Goal: Task Accomplishment & Management: Manage account settings

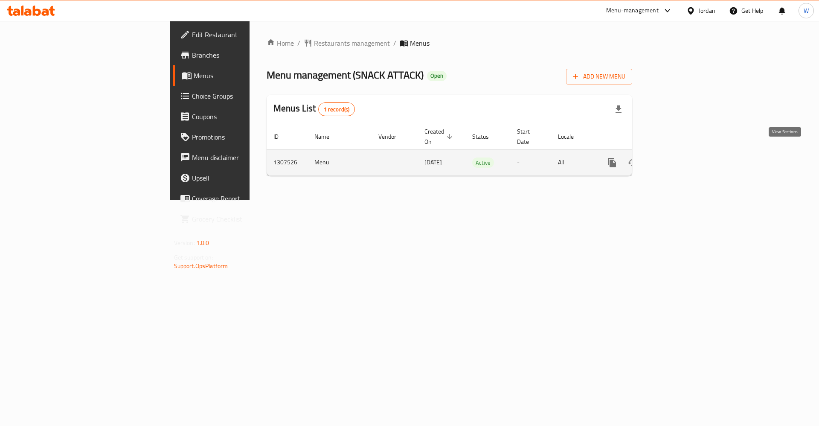
click at [679, 157] on icon "enhanced table" at bounding box center [674, 162] width 10 height 10
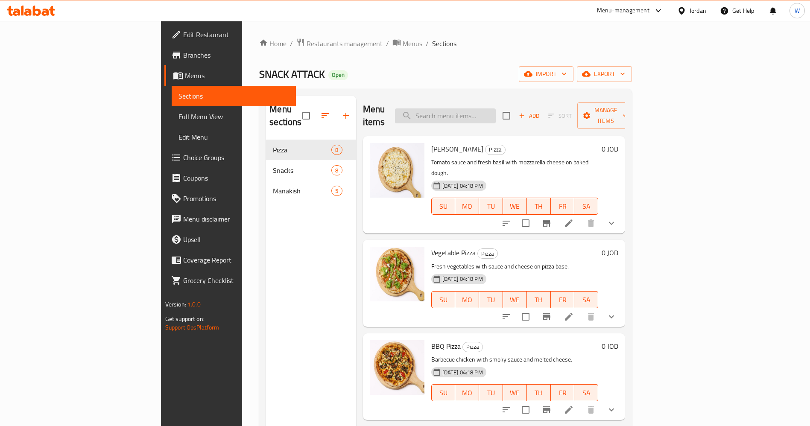
click at [481, 108] on input "search" at bounding box center [445, 115] width 101 height 15
type input "f"
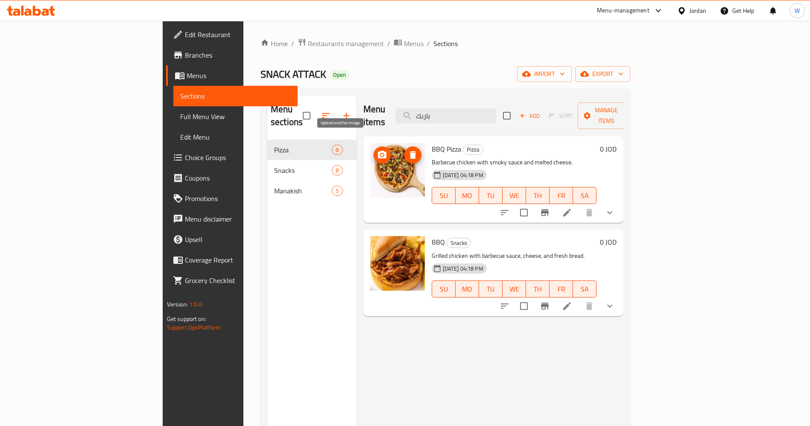
click at [377, 150] on icon "upload picture" at bounding box center [382, 155] width 10 height 10
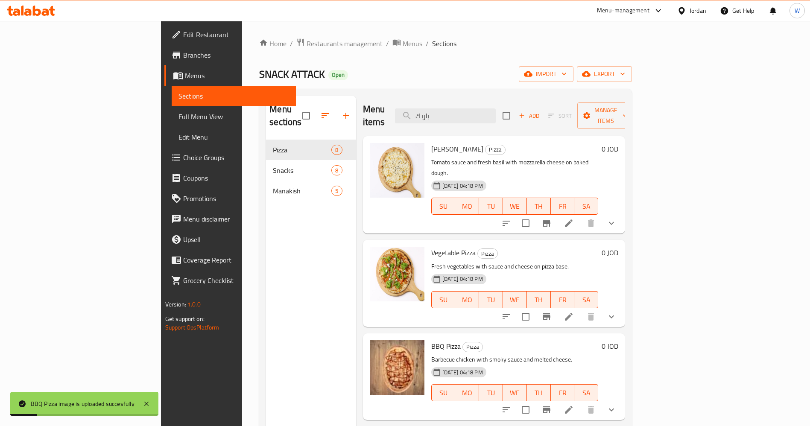
click at [512, 117] on div "Menu items باربك Add Sort Manage items" at bounding box center [494, 116] width 262 height 41
click at [495, 108] on input "باربك" at bounding box center [445, 115] width 101 height 15
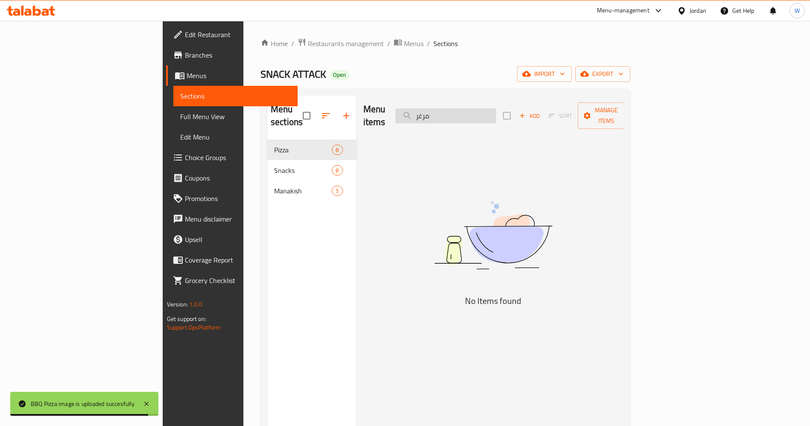
click at [496, 108] on input "مرغر" at bounding box center [445, 115] width 101 height 15
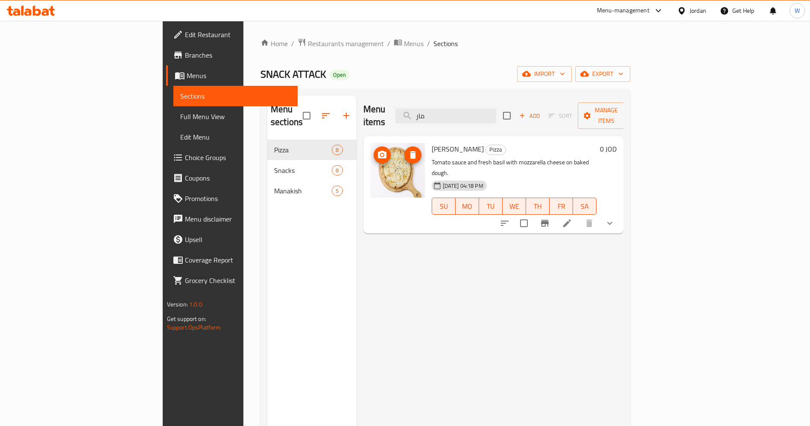
click at [380, 154] on circle "upload picture" at bounding box center [381, 155] width 3 height 3
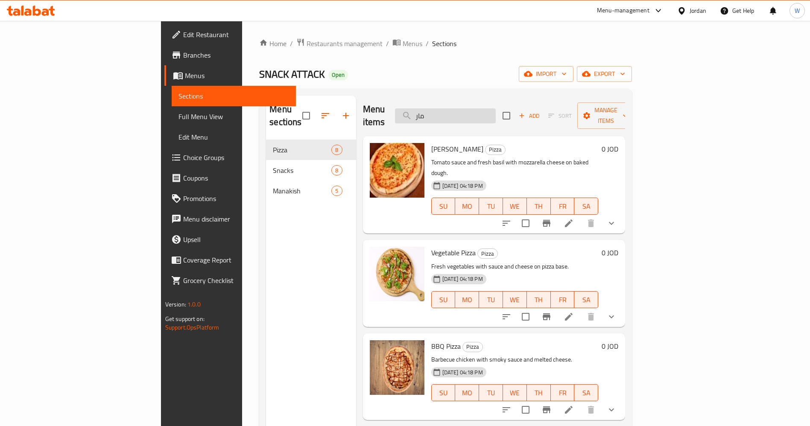
click at [495, 108] on input "مار" at bounding box center [445, 115] width 101 height 15
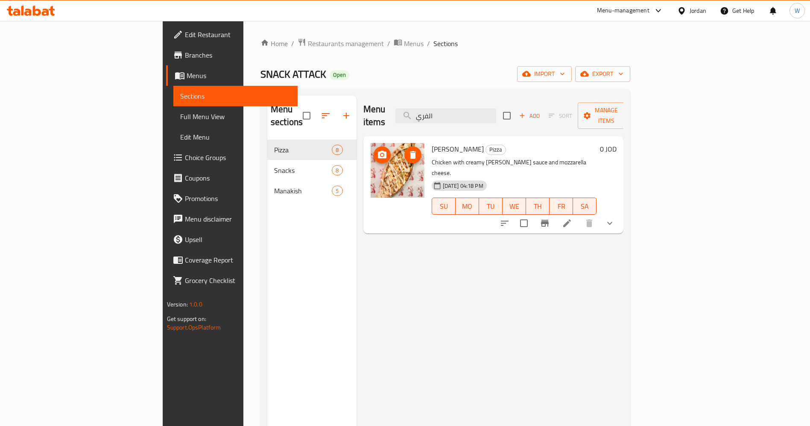
click at [378, 151] on icon "upload picture" at bounding box center [382, 155] width 9 height 8
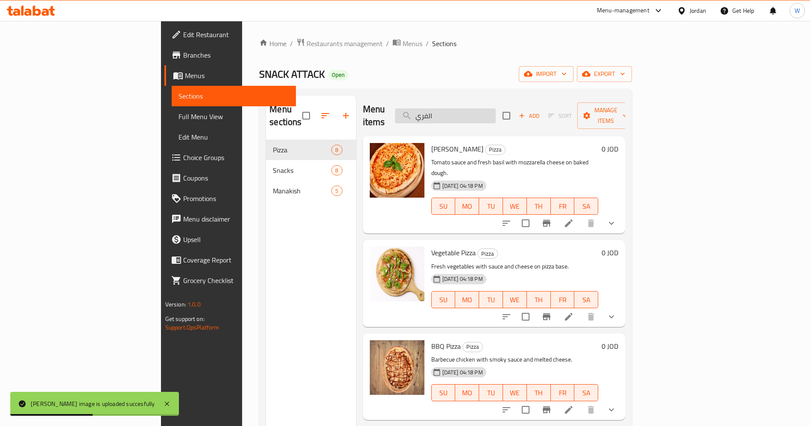
click at [495, 114] on input "الفري" at bounding box center [445, 115] width 101 height 15
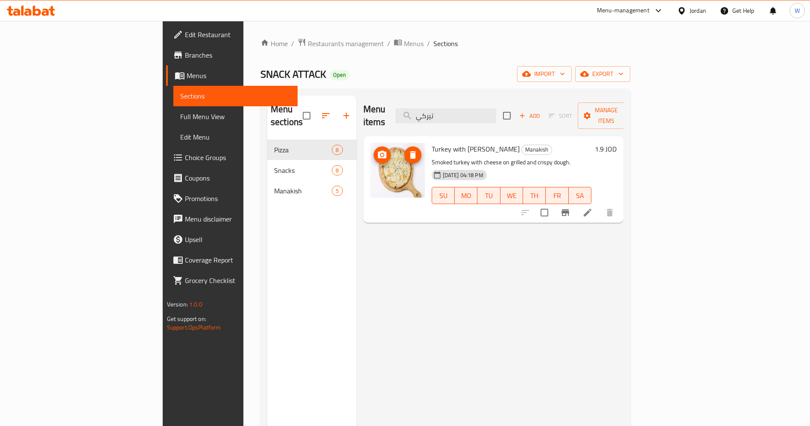
click at [378, 151] on icon "upload picture" at bounding box center [382, 155] width 9 height 8
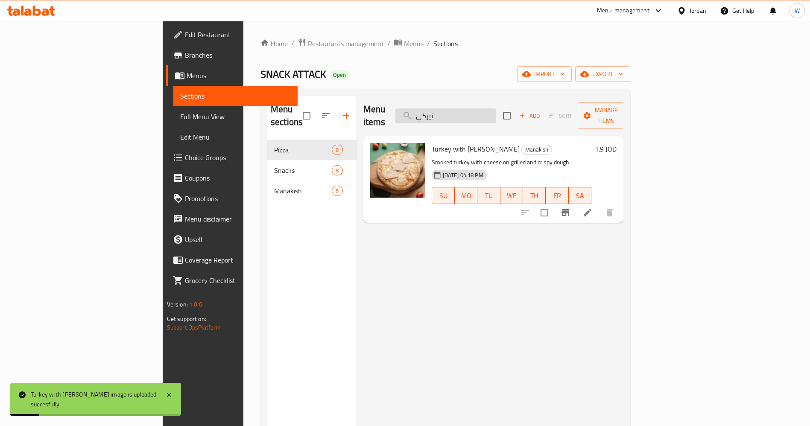
click at [496, 108] on input "تيركي" at bounding box center [445, 115] width 101 height 15
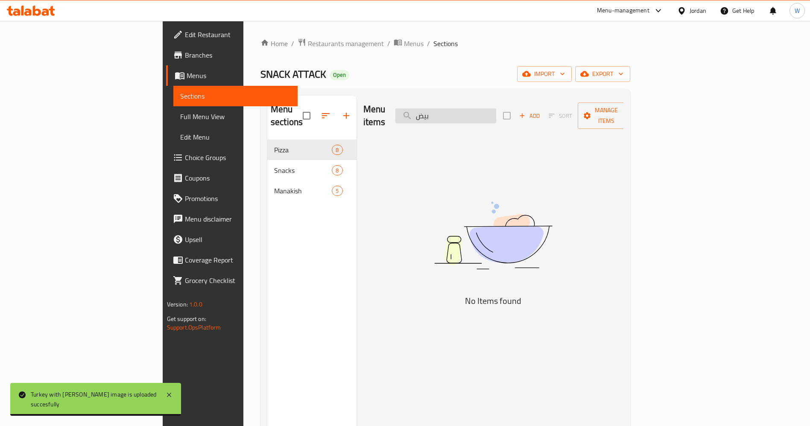
click at [496, 111] on input "بيض" at bounding box center [445, 115] width 101 height 15
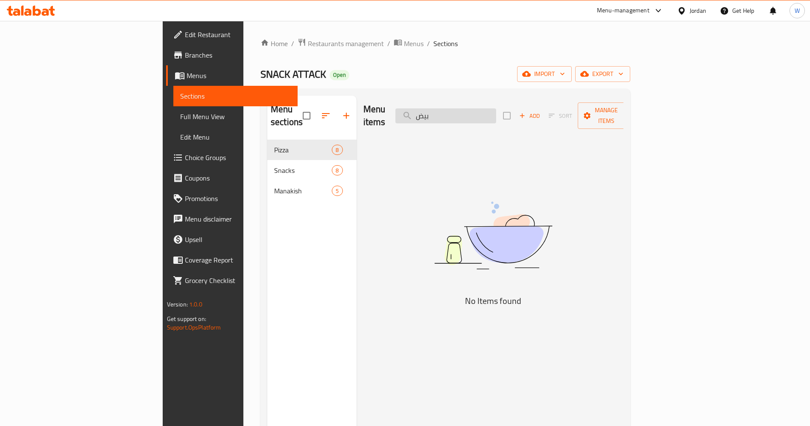
click at [496, 111] on input "بيض" at bounding box center [445, 115] width 101 height 15
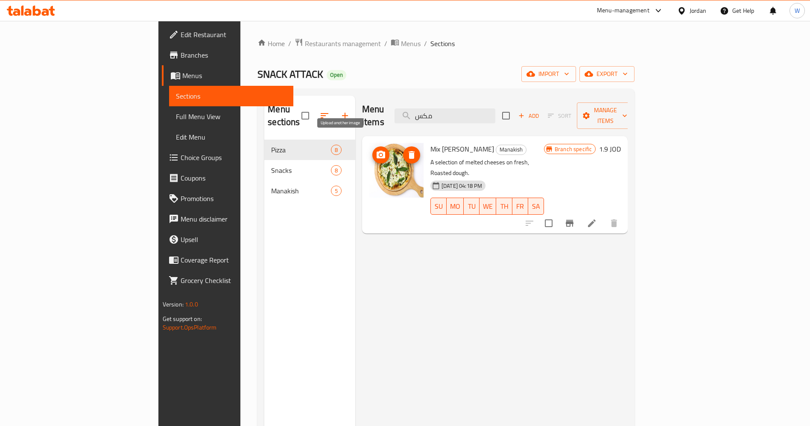
type input "مكس"
click at [376, 151] on icon "upload picture" at bounding box center [380, 155] width 9 height 8
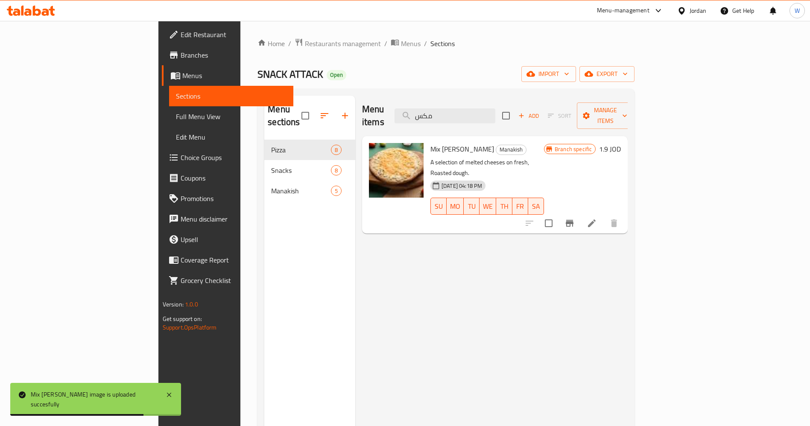
click at [542, 109] on button "Add" at bounding box center [528, 115] width 27 height 13
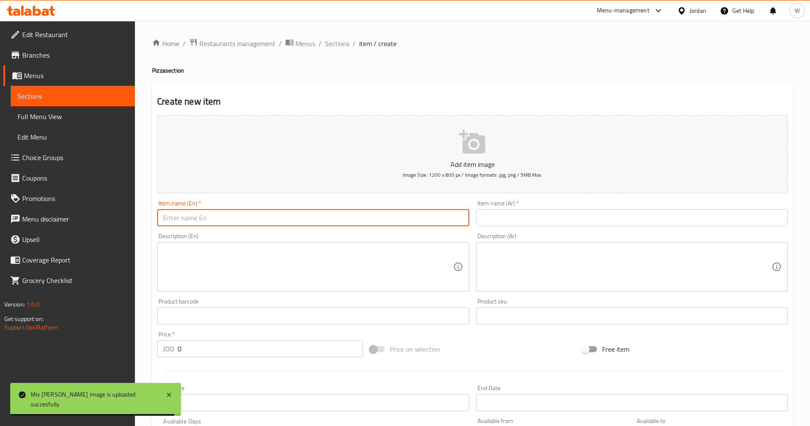
click at [410, 220] on input "text" at bounding box center [313, 217] width 312 height 17
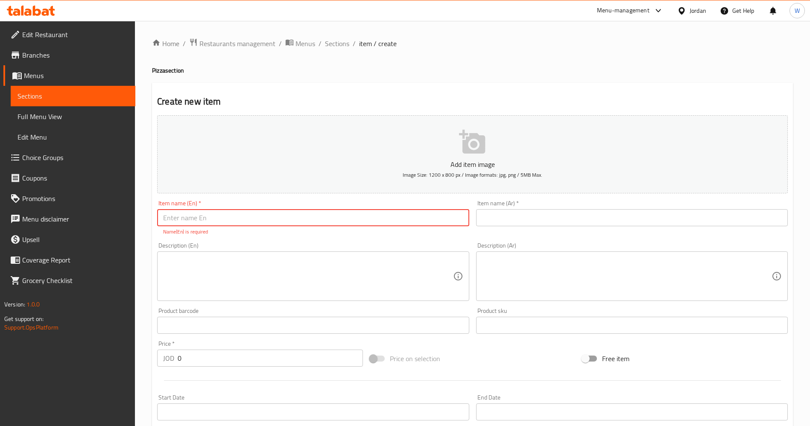
click at [585, 215] on input "text" at bounding box center [632, 217] width 312 height 17
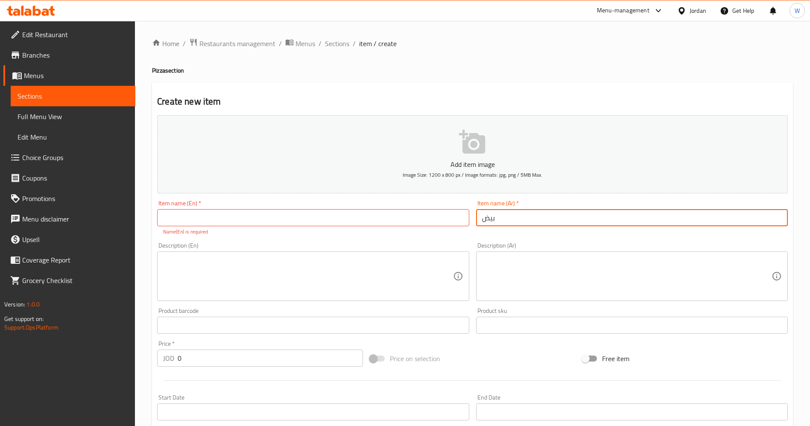
type input "بيض"
click at [338, 219] on input "text" at bounding box center [313, 217] width 312 height 17
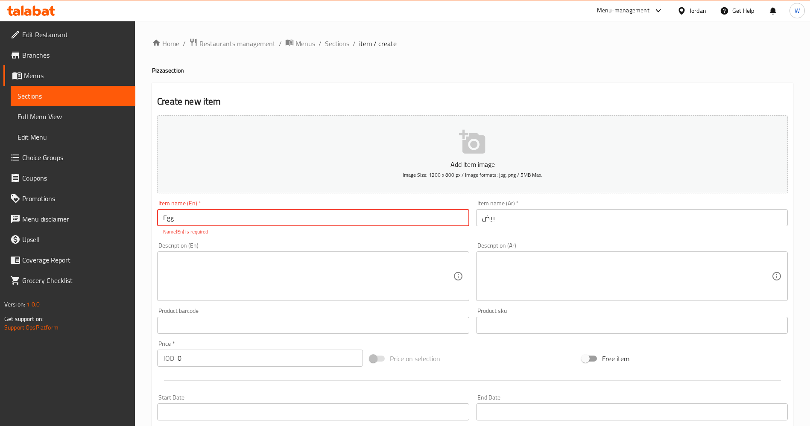
type input "Egg"
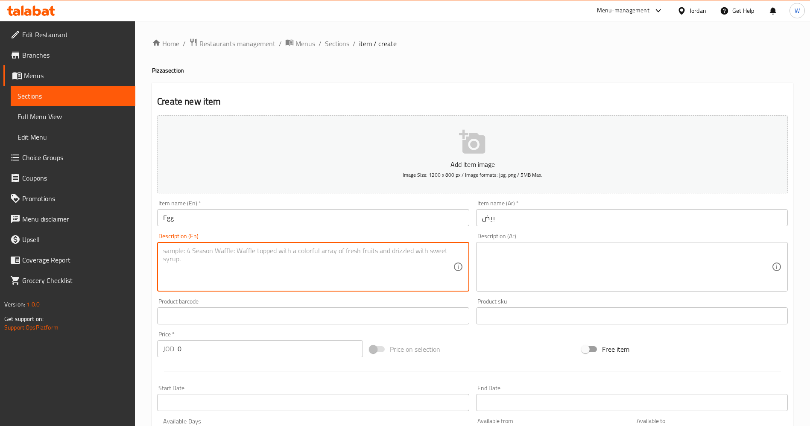
click at [382, 285] on textarea at bounding box center [307, 267] width 289 height 41
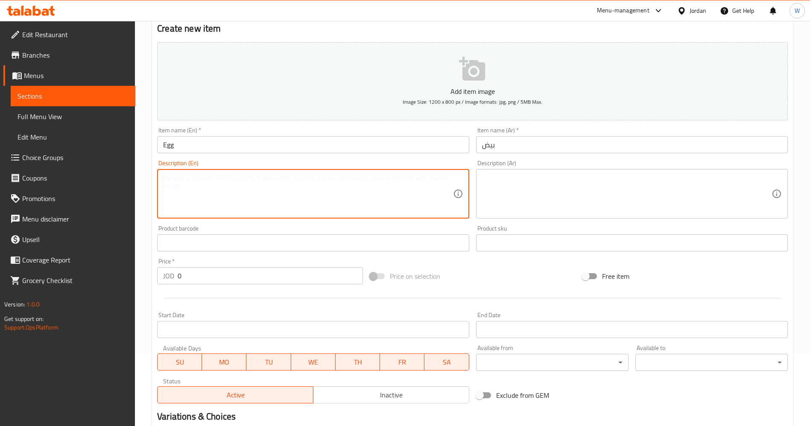
scroll to position [177, 0]
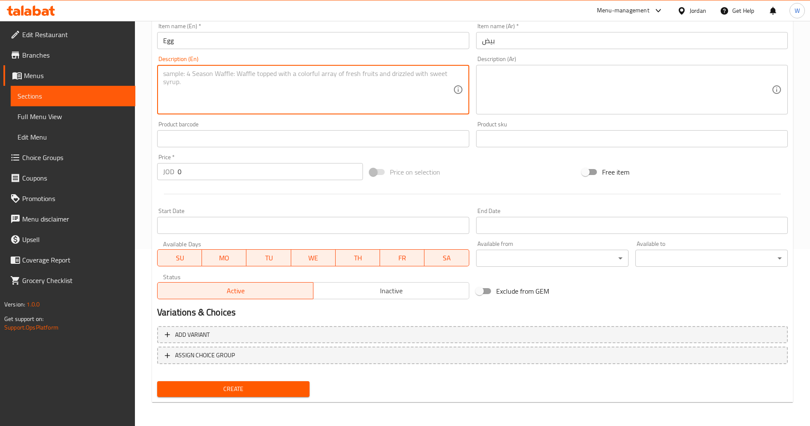
click at [194, 170] on input "0" at bounding box center [270, 171] width 185 height 17
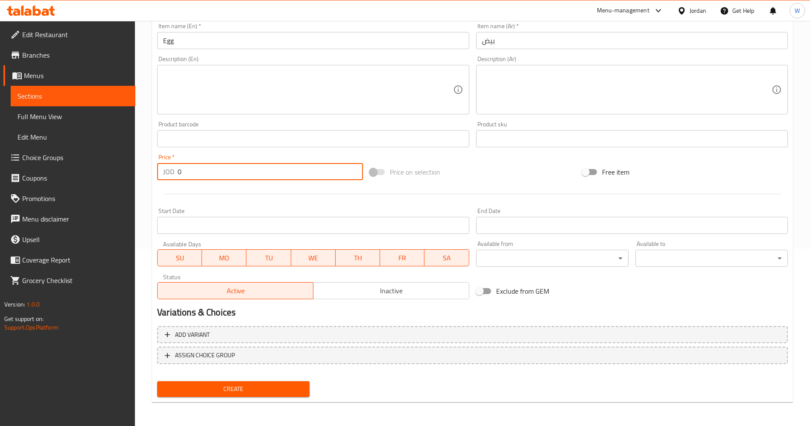
click at [194, 170] on input "0" at bounding box center [270, 171] width 185 height 17
type input "1.3"
click at [262, 388] on span "Create" at bounding box center [233, 389] width 139 height 11
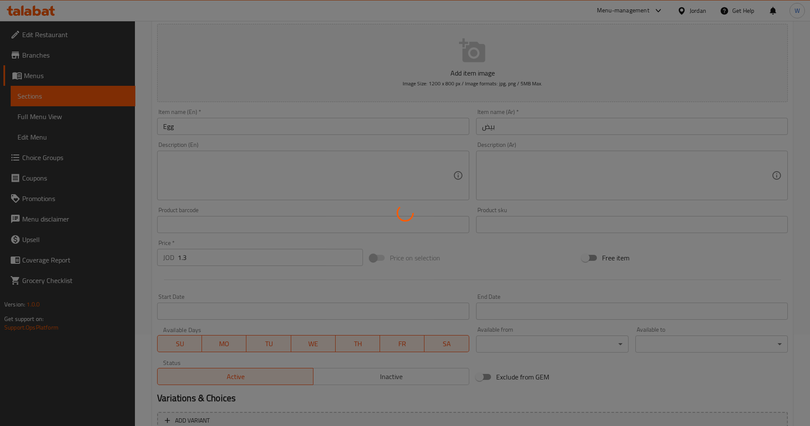
scroll to position [0, 0]
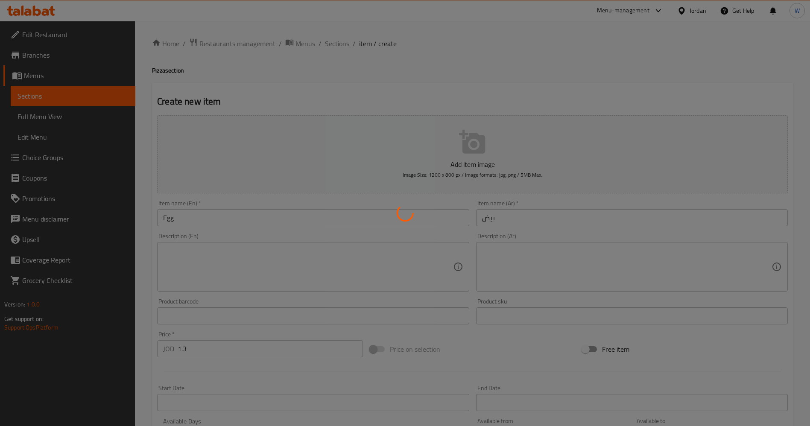
type input "0"
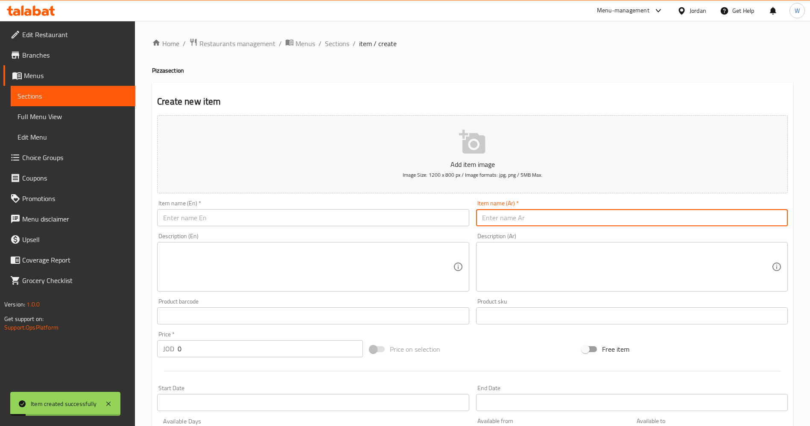
click at [577, 222] on input "text" at bounding box center [632, 217] width 312 height 17
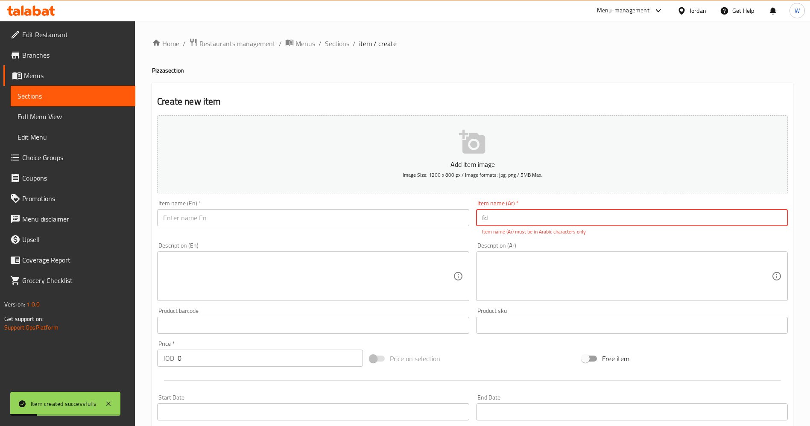
type input "f"
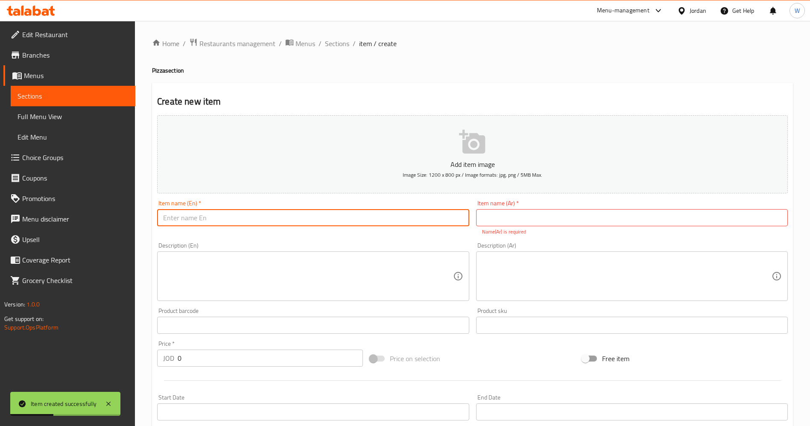
click at [181, 222] on input "text" at bounding box center [313, 217] width 312 height 17
type input "Egg with Cheese"
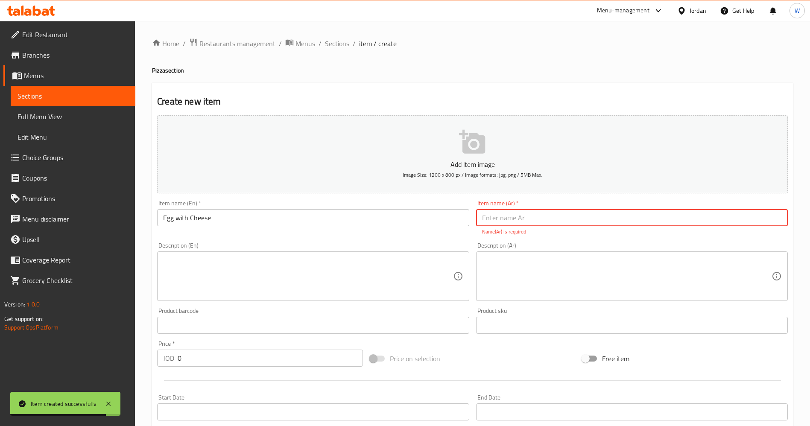
click at [489, 217] on input "text" at bounding box center [632, 217] width 312 height 17
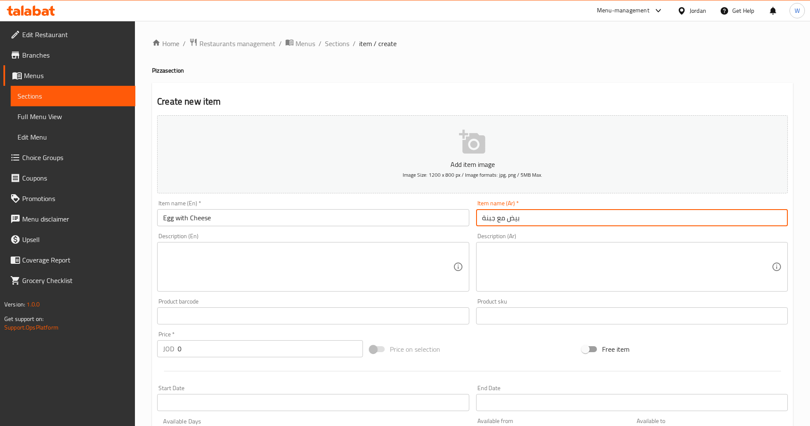
type input "بيض مع جبنة"
click at [227, 345] on input "0" at bounding box center [270, 348] width 185 height 17
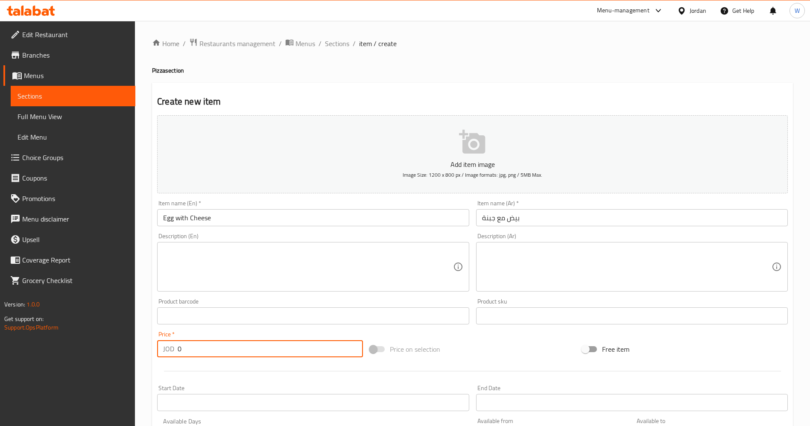
click at [227, 345] on input "0" at bounding box center [270, 348] width 185 height 17
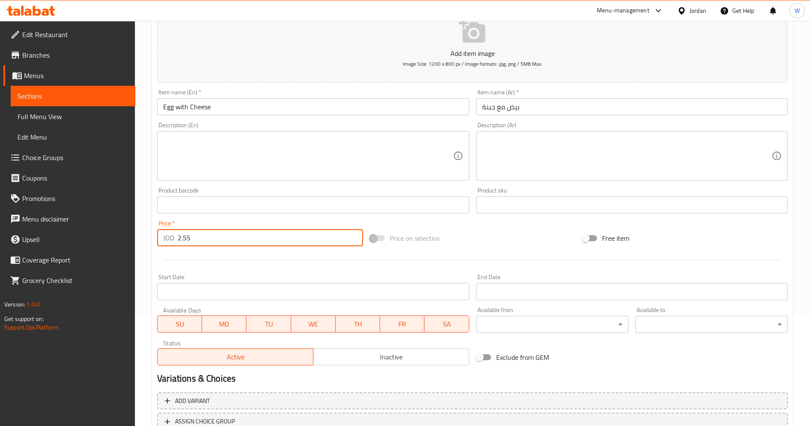
scroll to position [177, 0]
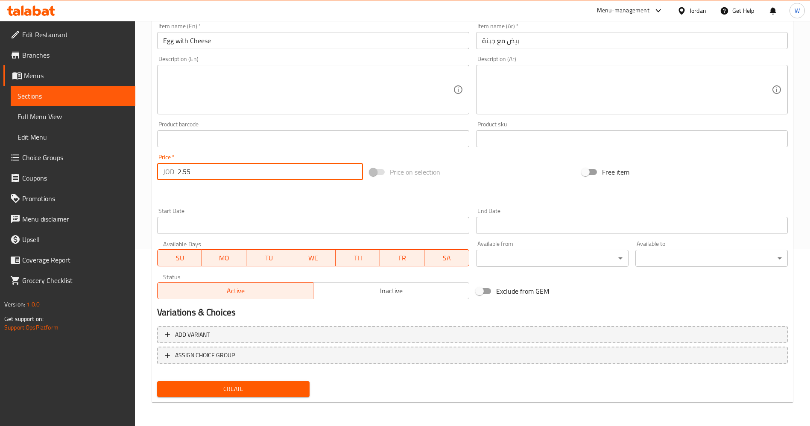
type input "2.55"
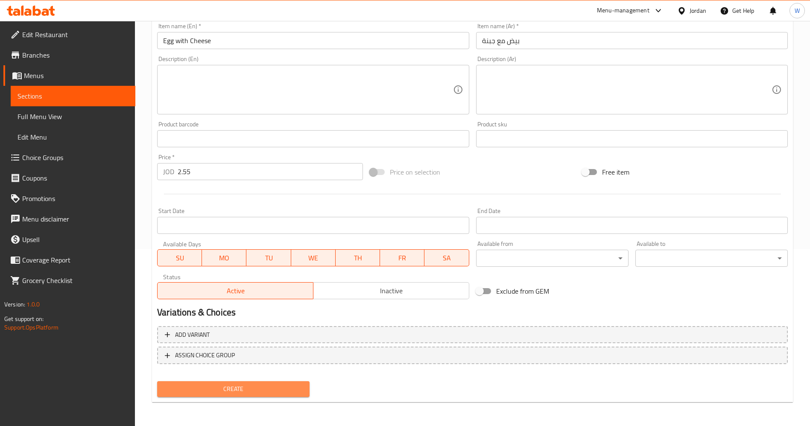
click at [246, 384] on span "Create" at bounding box center [233, 389] width 139 height 11
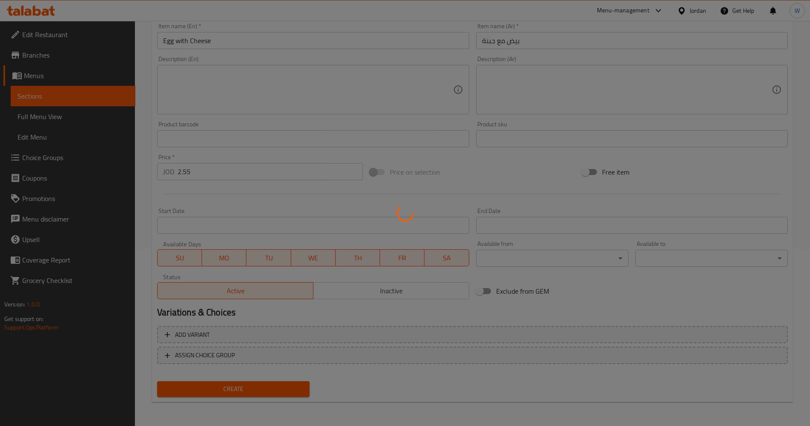
type input "0"
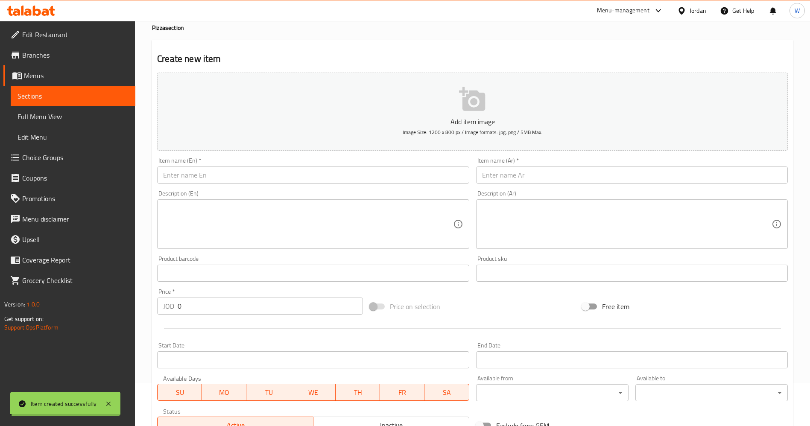
scroll to position [0, 0]
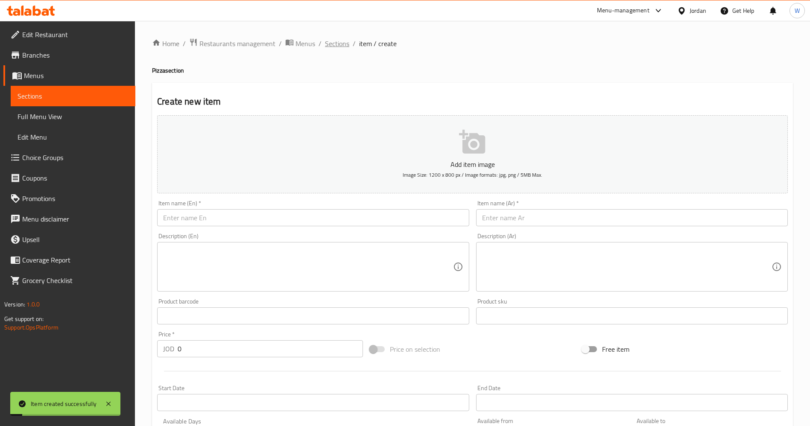
click at [338, 41] on span "Sections" at bounding box center [337, 43] width 24 height 10
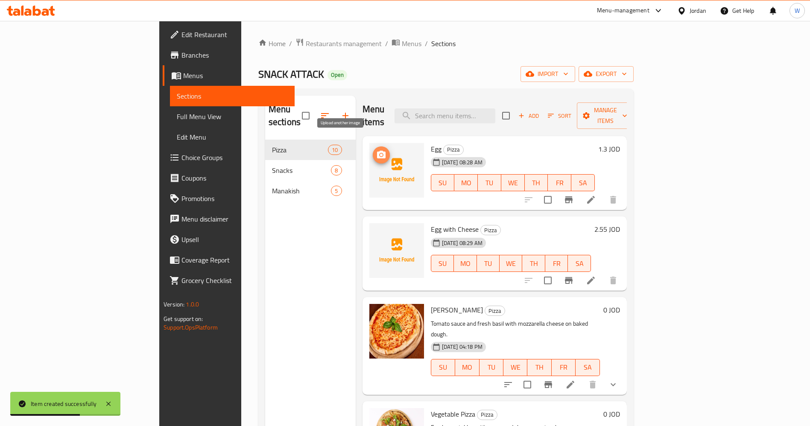
click at [377, 151] on icon "upload picture" at bounding box center [381, 155] width 9 height 8
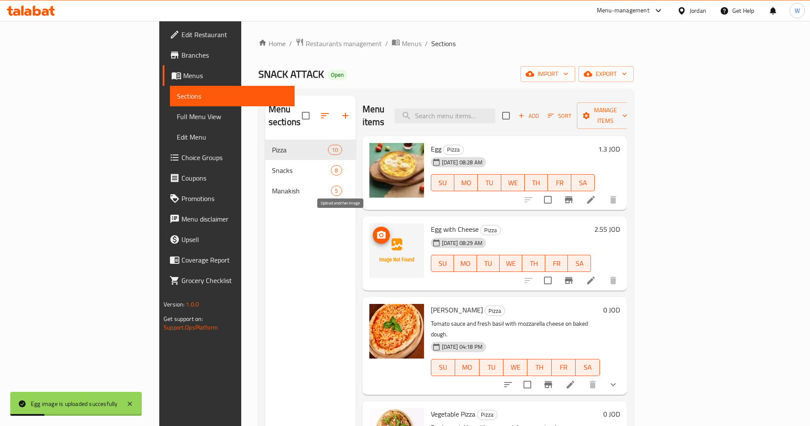
click at [373, 230] on span "upload picture" at bounding box center [381, 235] width 17 height 10
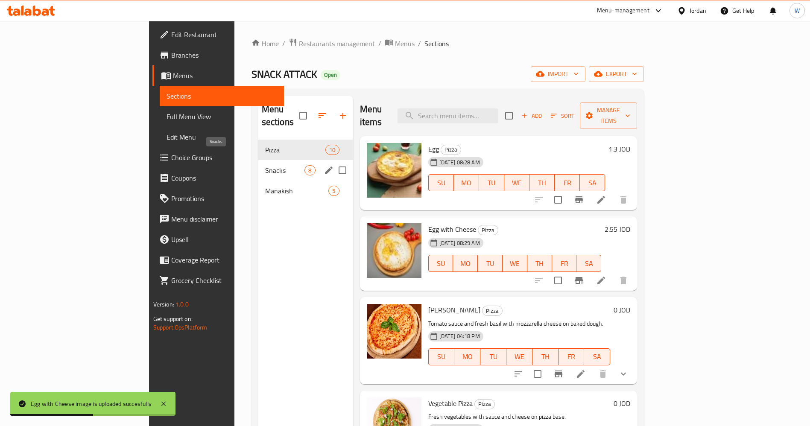
click at [265, 165] on span "Snacks" at bounding box center [285, 170] width 40 height 10
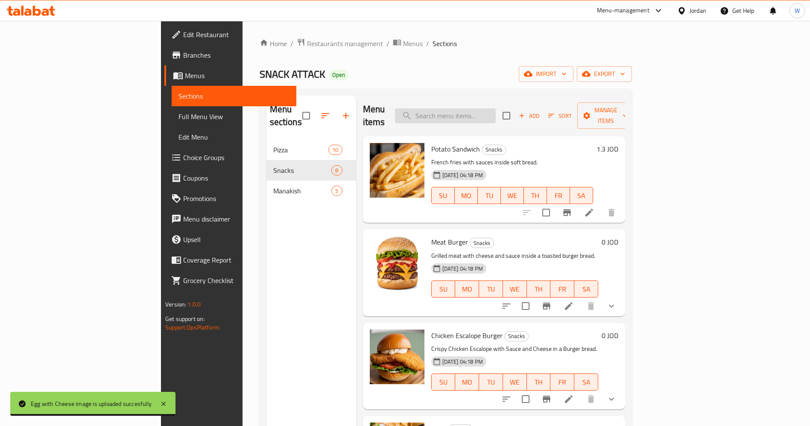
click at [483, 108] on input "search" at bounding box center [445, 115] width 101 height 15
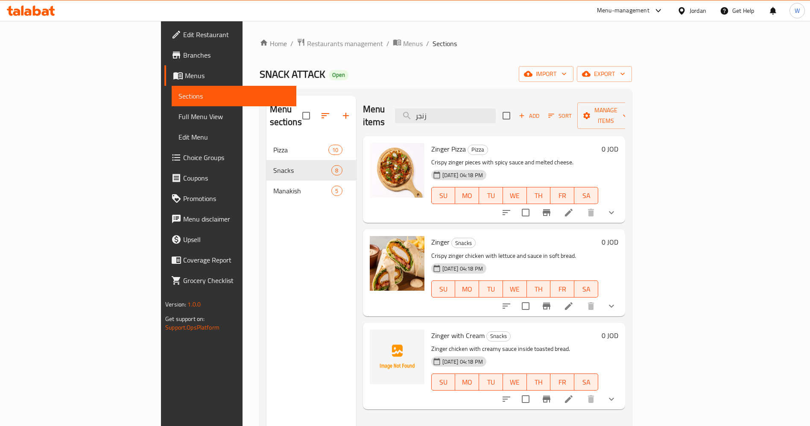
type input "زنجر"
click at [376, 336] on icon "upload picture" at bounding box center [381, 341] width 10 height 10
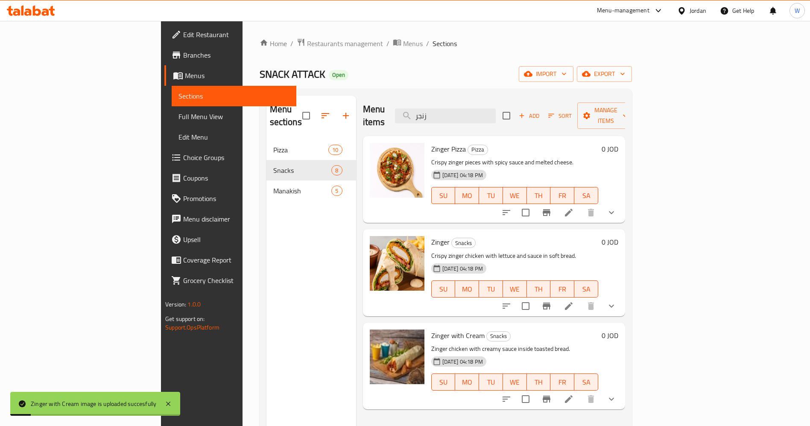
click at [266, 289] on div "Menu sections Pizza 10 Snacks 8 Manakish 5" at bounding box center [311, 309] width 90 height 426
